Goal: Task Accomplishment & Management: Complete application form

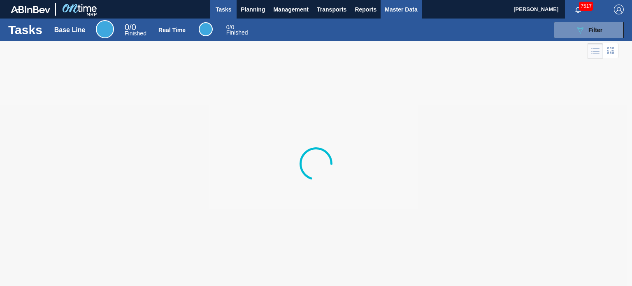
click at [393, 9] on span "Master Data" at bounding box center [401, 10] width 32 height 10
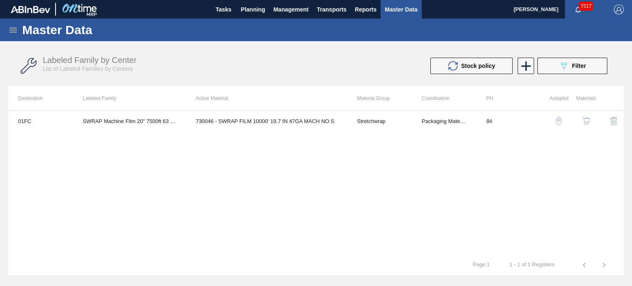
click at [12, 30] on icon at bounding box center [12, 30] width 7 height 5
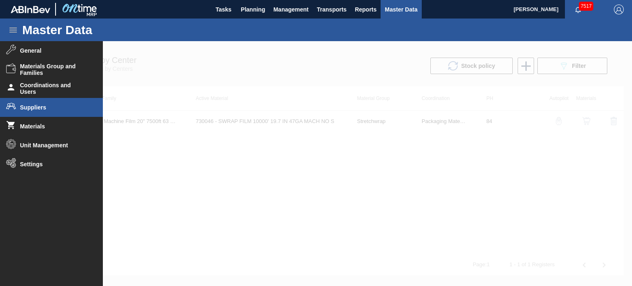
click at [35, 107] on span "Suppliers" at bounding box center [54, 107] width 68 height 7
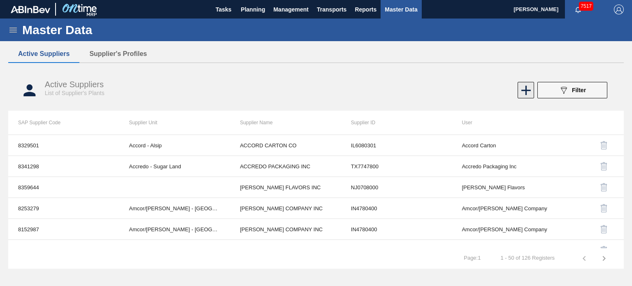
click at [522, 88] on icon at bounding box center [526, 90] width 16 height 16
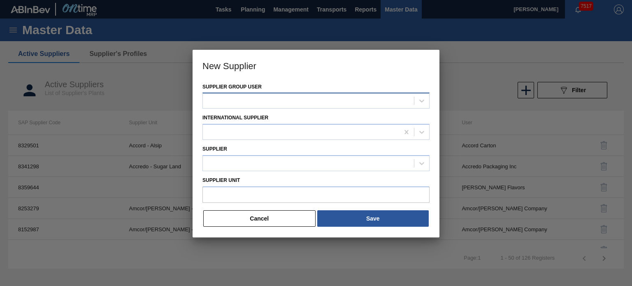
click at [250, 99] on div at bounding box center [308, 101] width 211 height 12
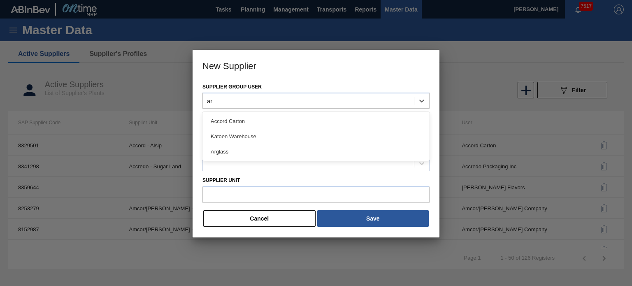
type user "arg"
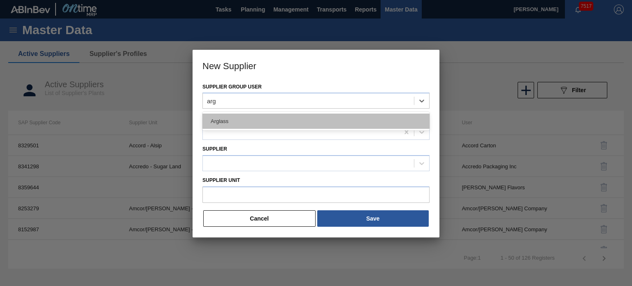
click at [252, 120] on div "Arglass" at bounding box center [315, 121] width 227 height 15
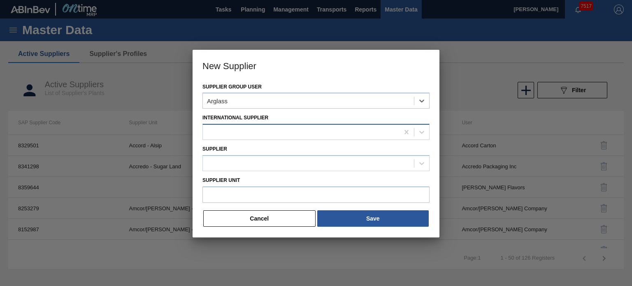
click at [273, 130] on div at bounding box center [301, 132] width 196 height 12
type Supplier "argl"
click at [378, 115] on div "International Supplier Use Up and Down to choose options, press Enter to select…" at bounding box center [315, 126] width 227 height 28
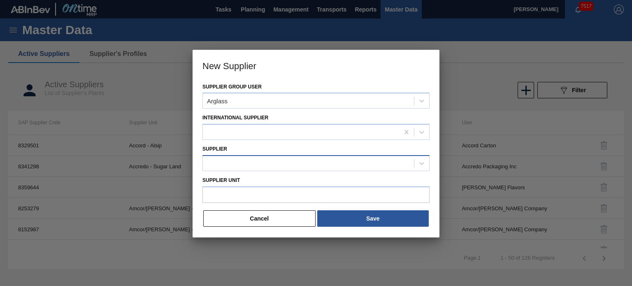
click at [276, 157] on div at bounding box center [308, 163] width 211 height 12
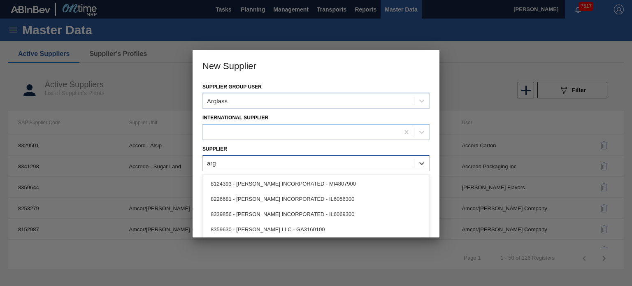
type input "argl"
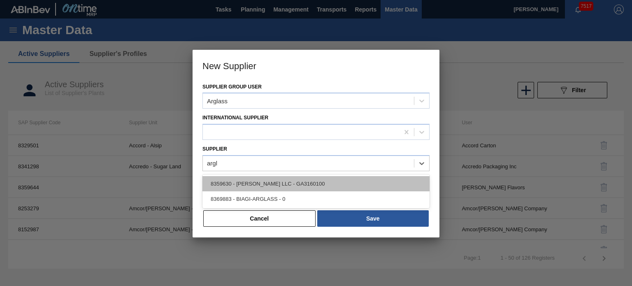
click at [255, 184] on div "8359630 - [PERSON_NAME] LLC - GA3160100" at bounding box center [315, 183] width 227 height 15
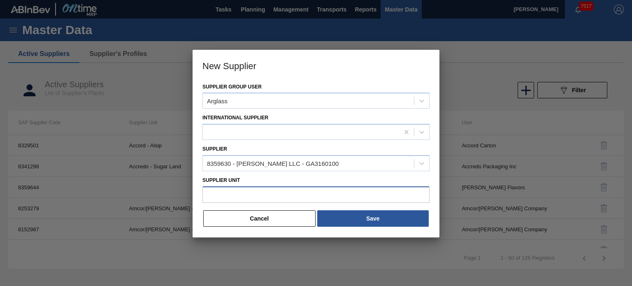
click at [247, 199] on input "Supplier Unit" at bounding box center [315, 194] width 227 height 16
click at [274, 221] on button "Cancel" at bounding box center [259, 218] width 112 height 16
